Goal: Task Accomplishment & Management: Manage account settings

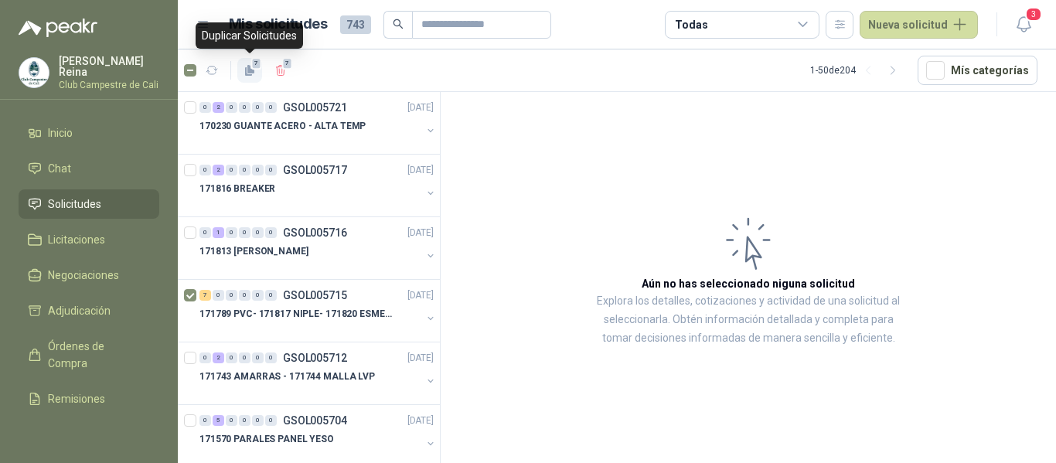
click at [258, 66] on span "7" at bounding box center [256, 63] width 11 height 12
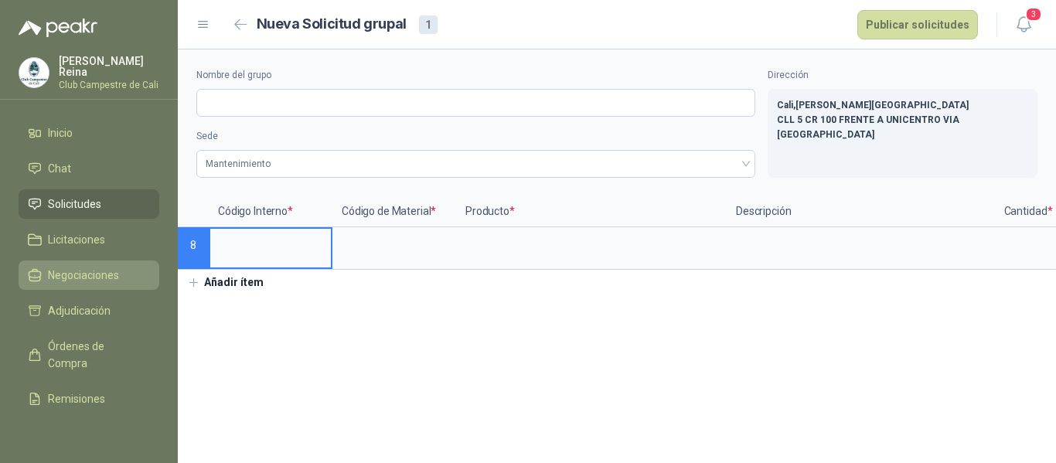
type input "**********"
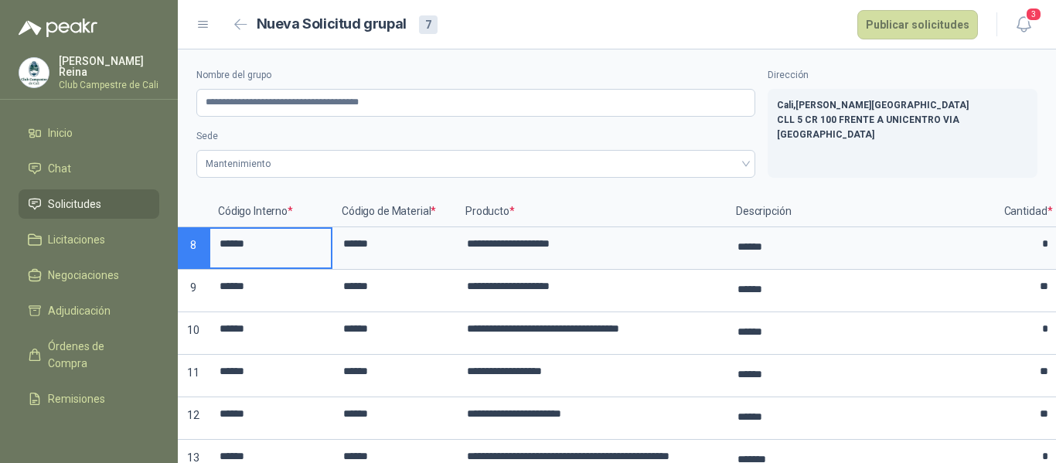
click at [89, 201] on span "Solicitudes" at bounding box center [74, 204] width 53 height 17
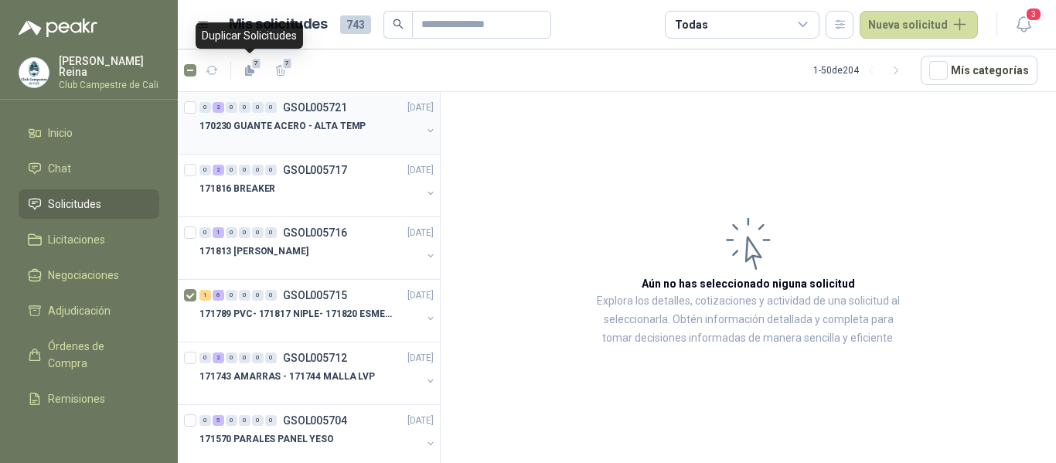
drag, startPoint x: 256, startPoint y: 67, endPoint x: 261, endPoint y: 97, distance: 30.6
click at [261, 96] on section "7 7 1 - 50 de 204 Mís categorías 0 2 0 0 0 0 GSOL005721 [DATE] 170230 GUANTE AC…" at bounding box center [617, 256] width 878 height 414
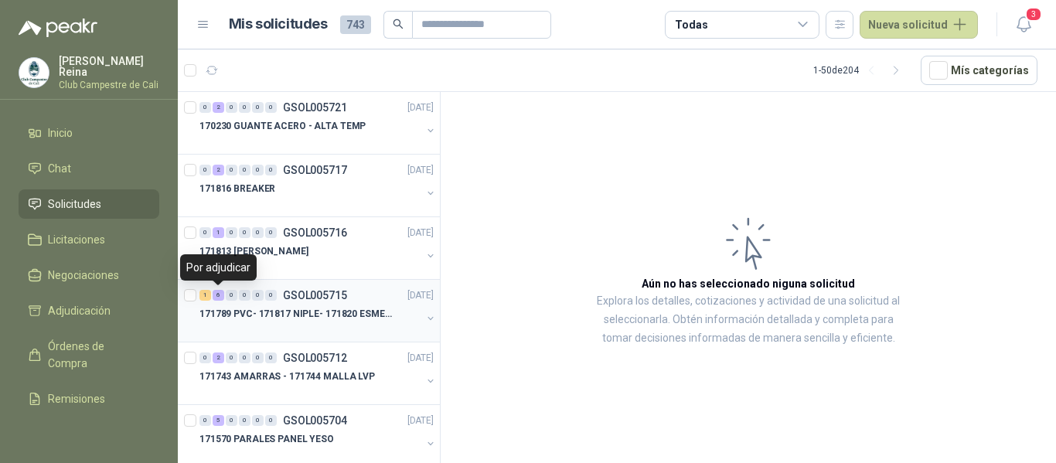
click at [220, 295] on div "6" at bounding box center [219, 295] width 12 height 11
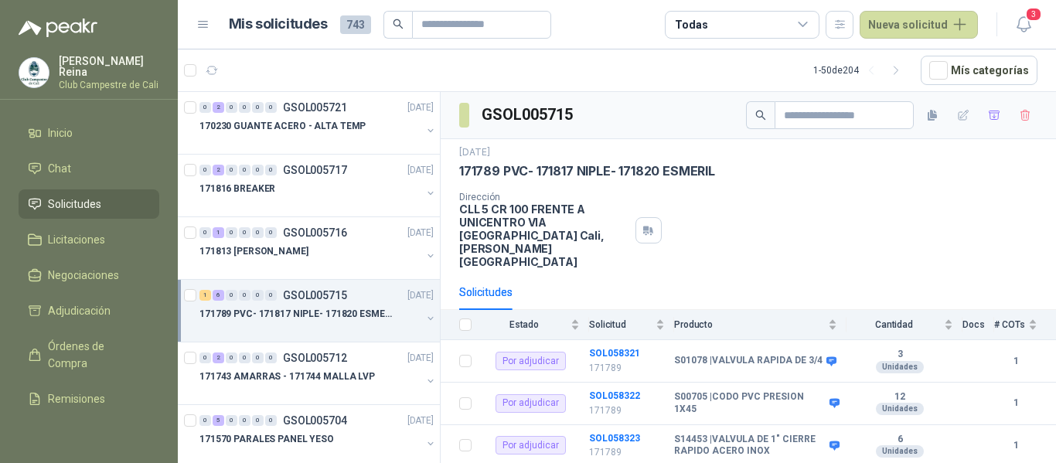
click at [197, 295] on div at bounding box center [191, 310] width 15 height 49
click at [285, 63] on span "6" at bounding box center [287, 63] width 11 height 12
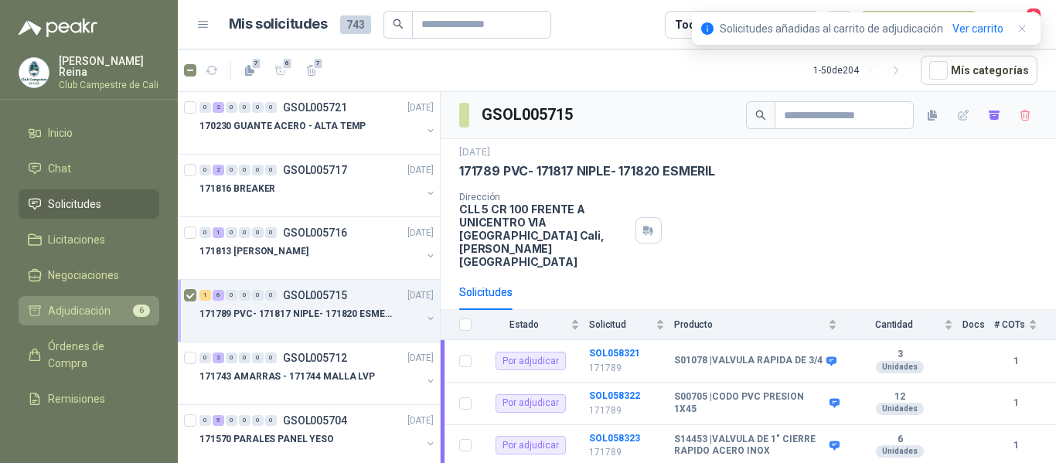
click at [99, 305] on span "Adjudicación" at bounding box center [79, 310] width 63 height 17
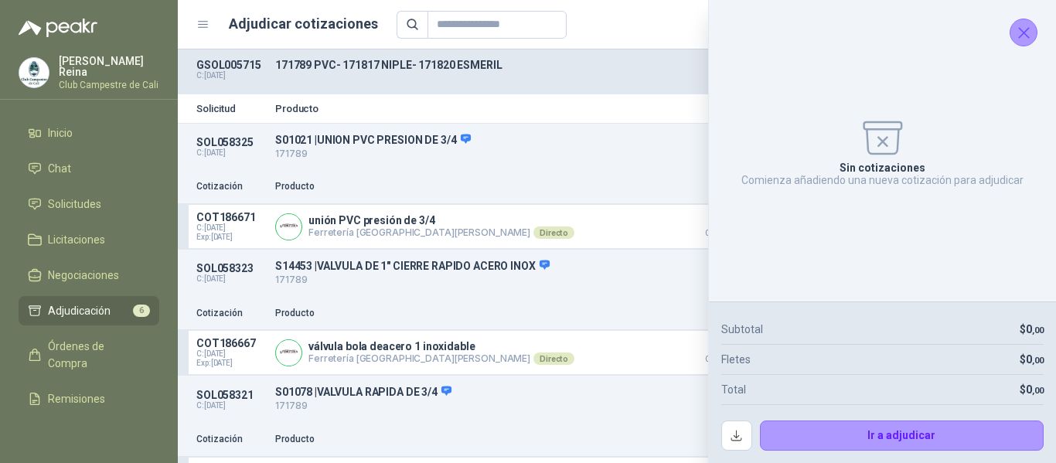
click at [1020, 32] on icon "Cerrar" at bounding box center [1023, 32] width 19 height 19
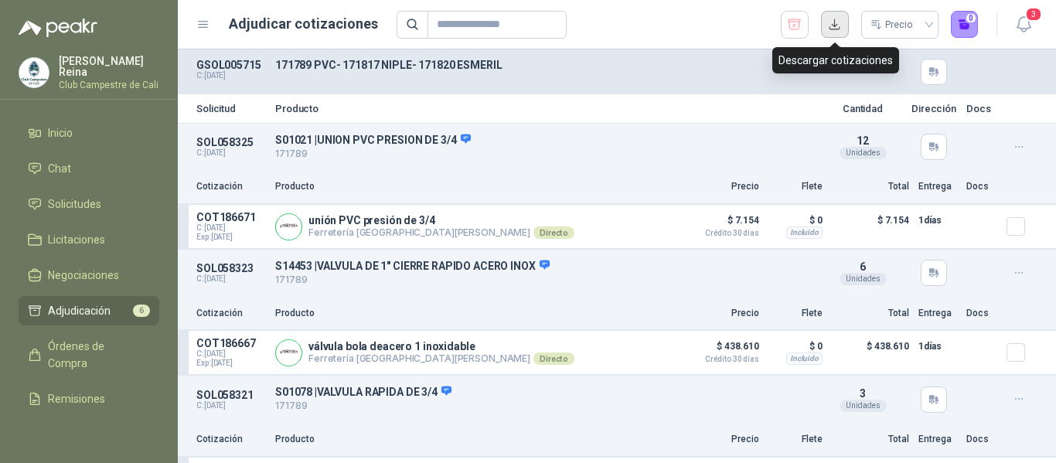
click at [833, 25] on button "button" at bounding box center [835, 25] width 28 height 28
click at [801, 24] on icon "button" at bounding box center [794, 24] width 15 height 15
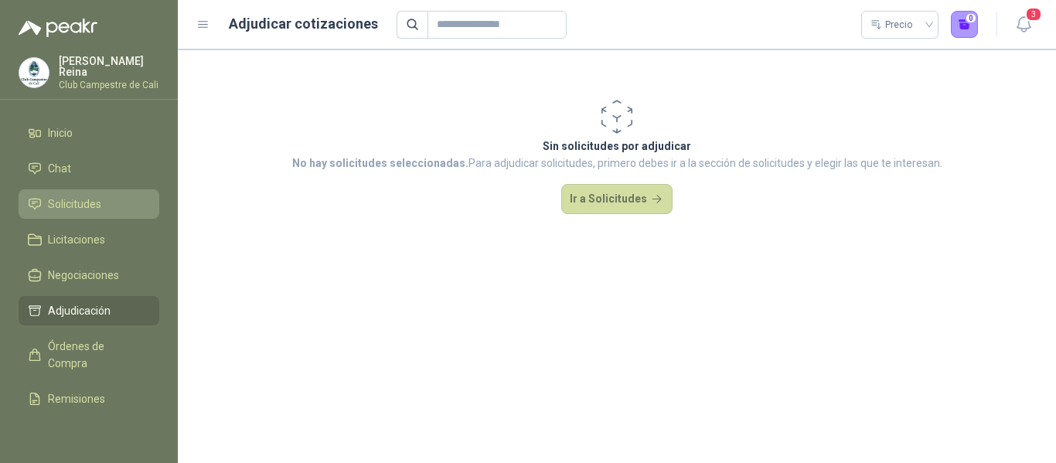
click at [83, 202] on span "Solicitudes" at bounding box center [74, 204] width 53 height 17
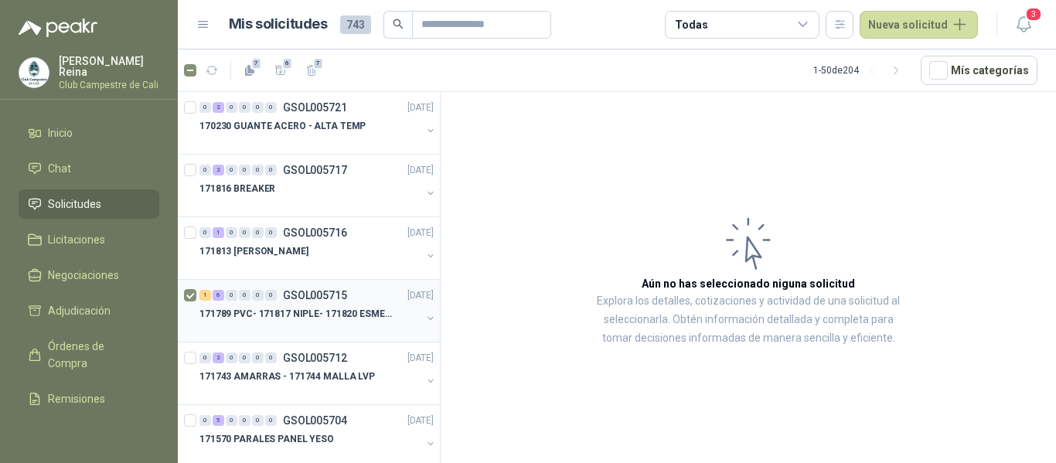
click at [197, 291] on div at bounding box center [191, 310] width 15 height 49
click at [274, 64] on icon "button" at bounding box center [280, 70] width 13 height 13
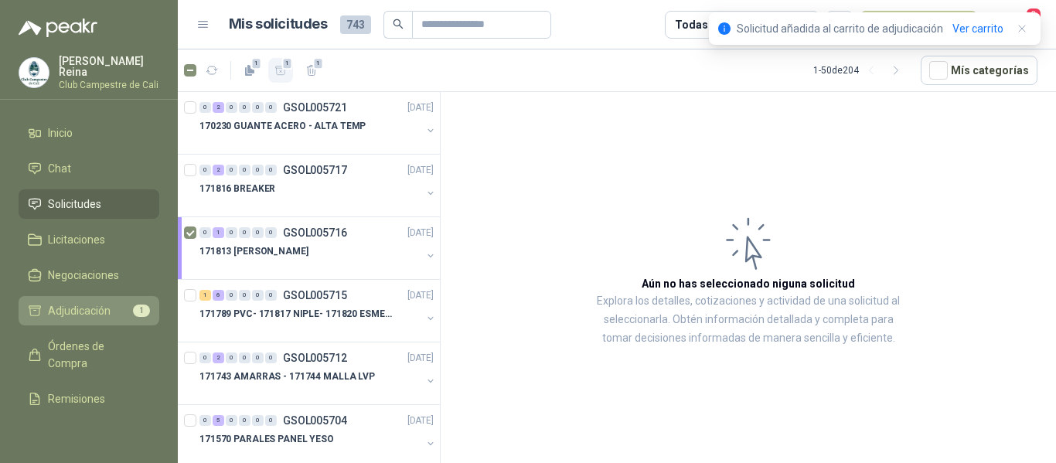
click at [100, 306] on span "Adjudicación" at bounding box center [79, 310] width 63 height 17
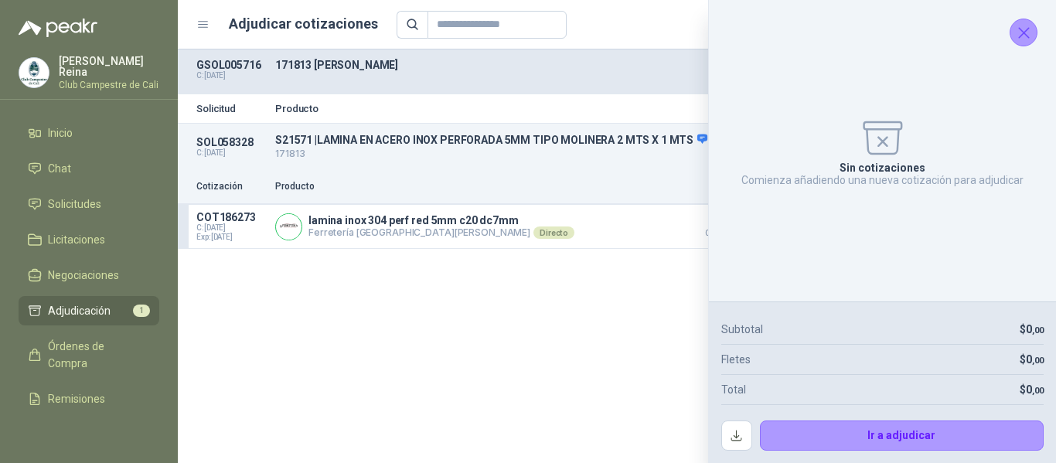
click at [1020, 35] on icon "Cerrar" at bounding box center [1023, 32] width 19 height 19
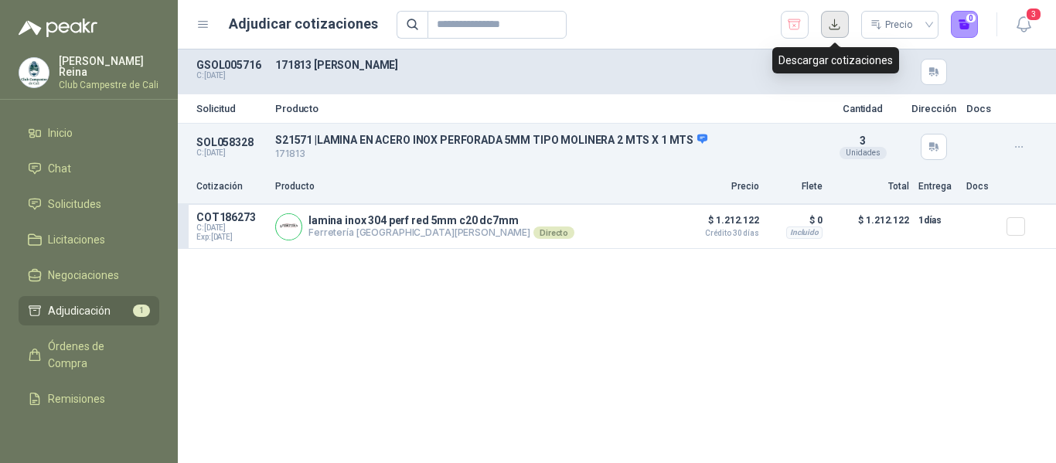
click at [836, 28] on button "button" at bounding box center [835, 25] width 28 height 28
